Goal: Task Accomplishment & Management: Use online tool/utility

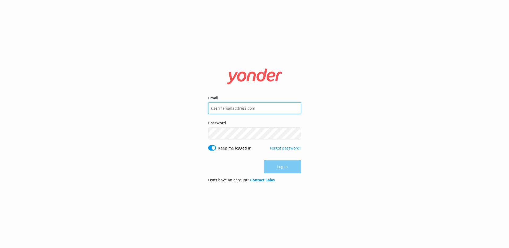
click at [249, 106] on input "Email" at bounding box center [254, 108] width 93 height 12
type input "[PERSON_NAME][EMAIL_ADDRESS][DOMAIN_NAME]"
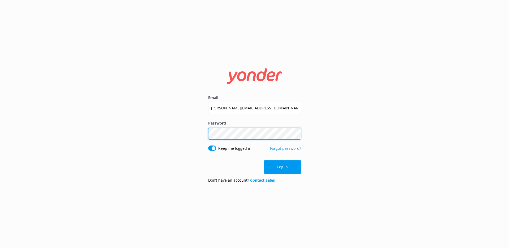
click button "Log in" at bounding box center [282, 166] width 37 height 13
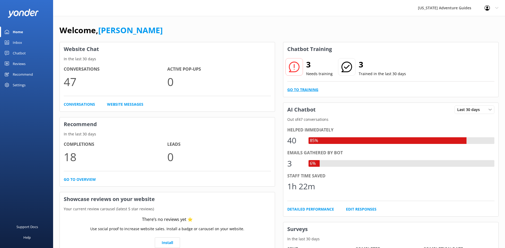
click at [305, 90] on link "Go to Training" at bounding box center [302, 90] width 31 height 6
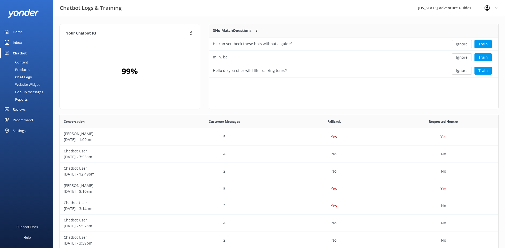
scroll to position [4, 4]
click at [465, 59] on button "Ignore" at bounding box center [462, 57] width 20 height 8
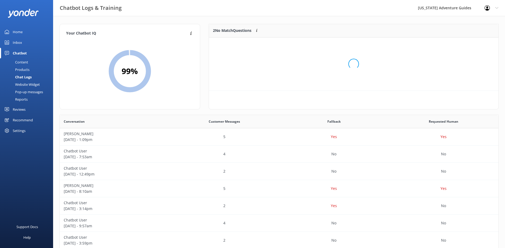
scroll to position [36, 285]
